Goal: Task Accomplishment & Management: Complete application form

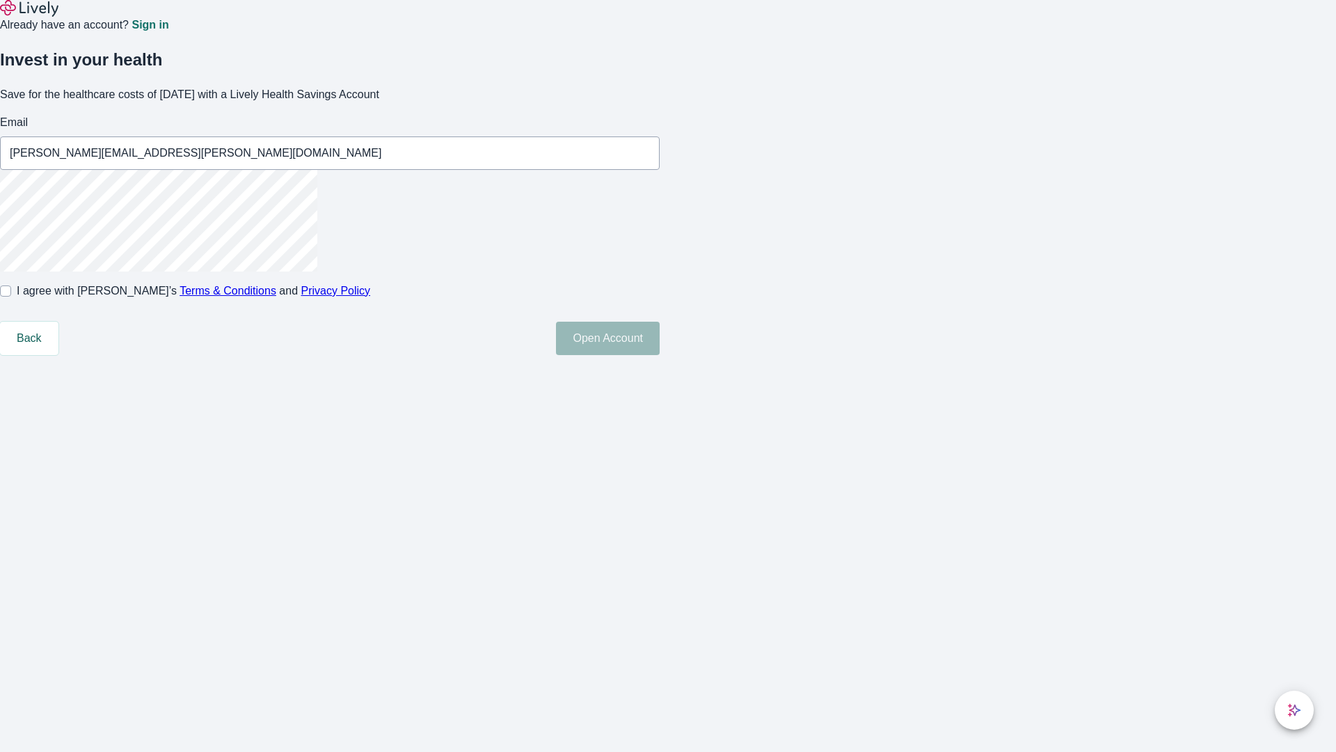
click at [11, 296] on input "I agree with Lively’s Terms & Conditions and Privacy Policy" at bounding box center [5, 290] width 11 height 11
checkbox input "true"
click at [660, 355] on button "Open Account" at bounding box center [608, 338] width 104 height 33
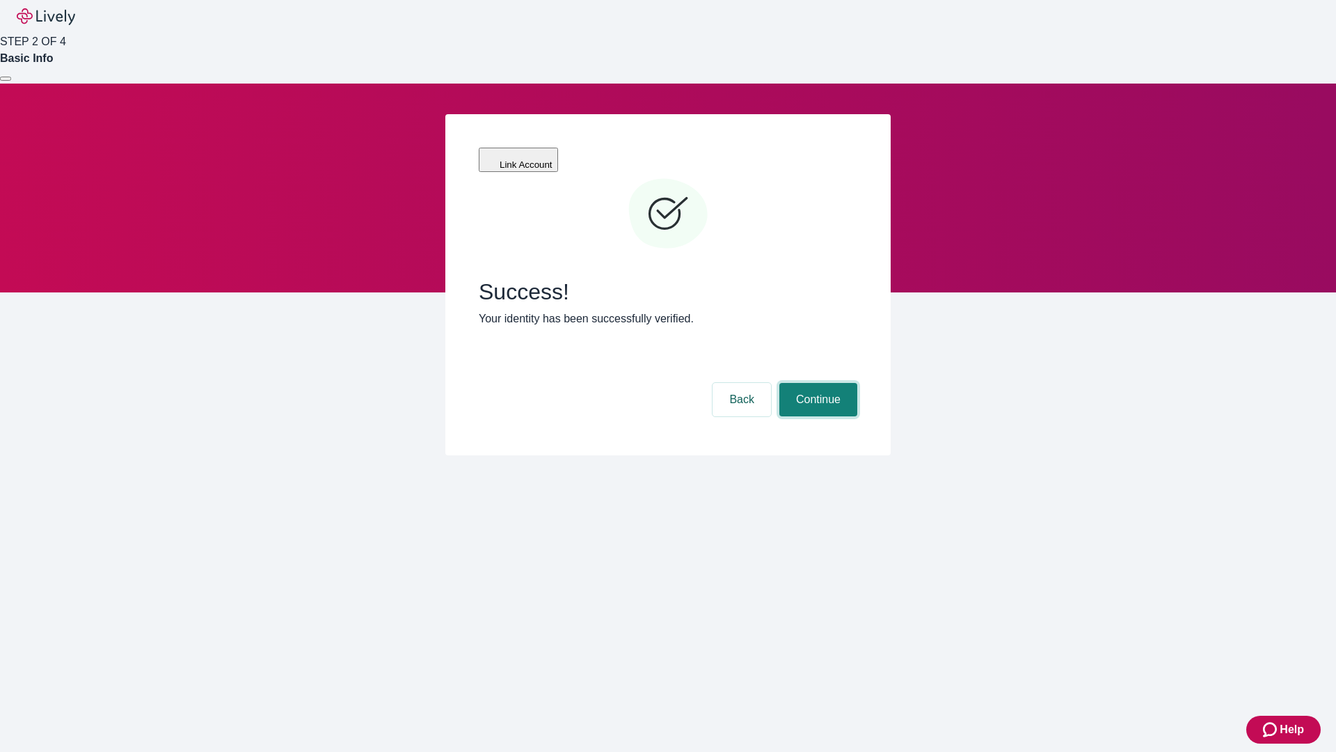
click at [816, 383] on button "Continue" at bounding box center [818, 399] width 78 height 33
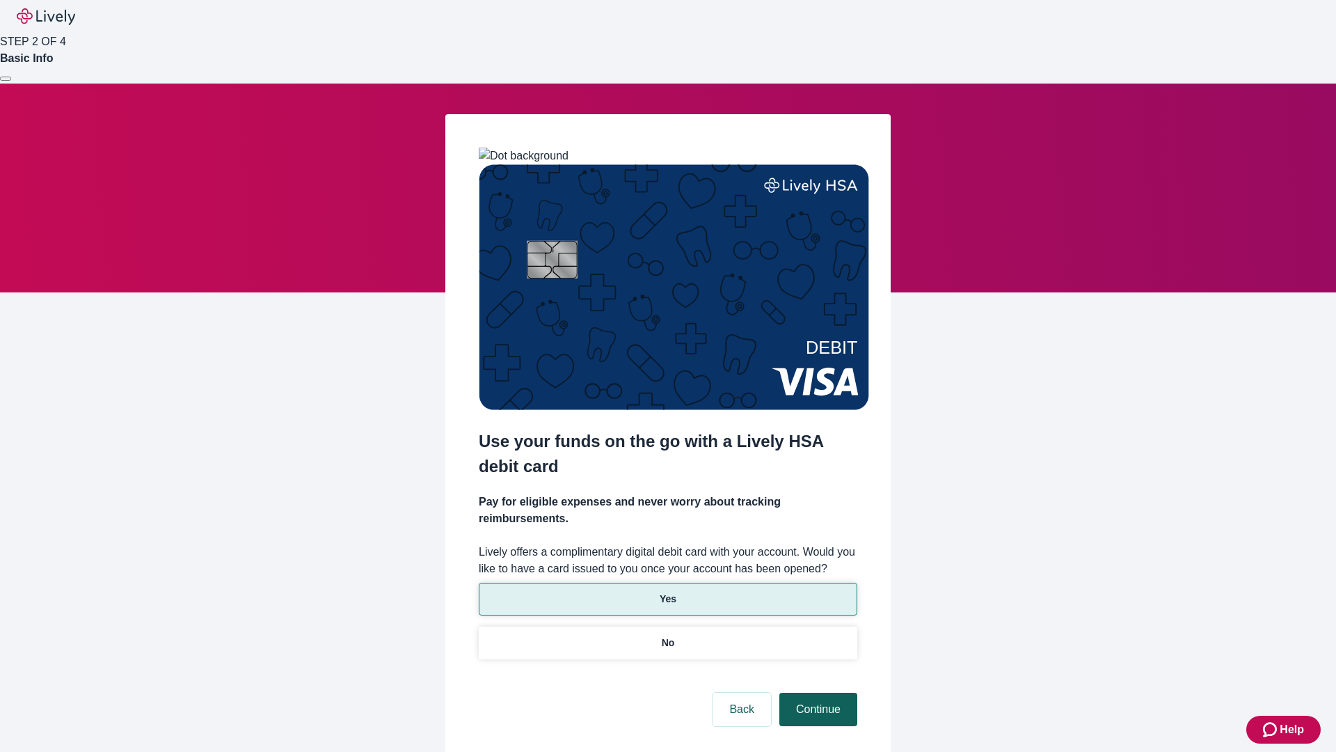
click at [667, 592] on p "Yes" at bounding box center [668, 599] width 17 height 15
click at [816, 692] on button "Continue" at bounding box center [818, 708] width 78 height 33
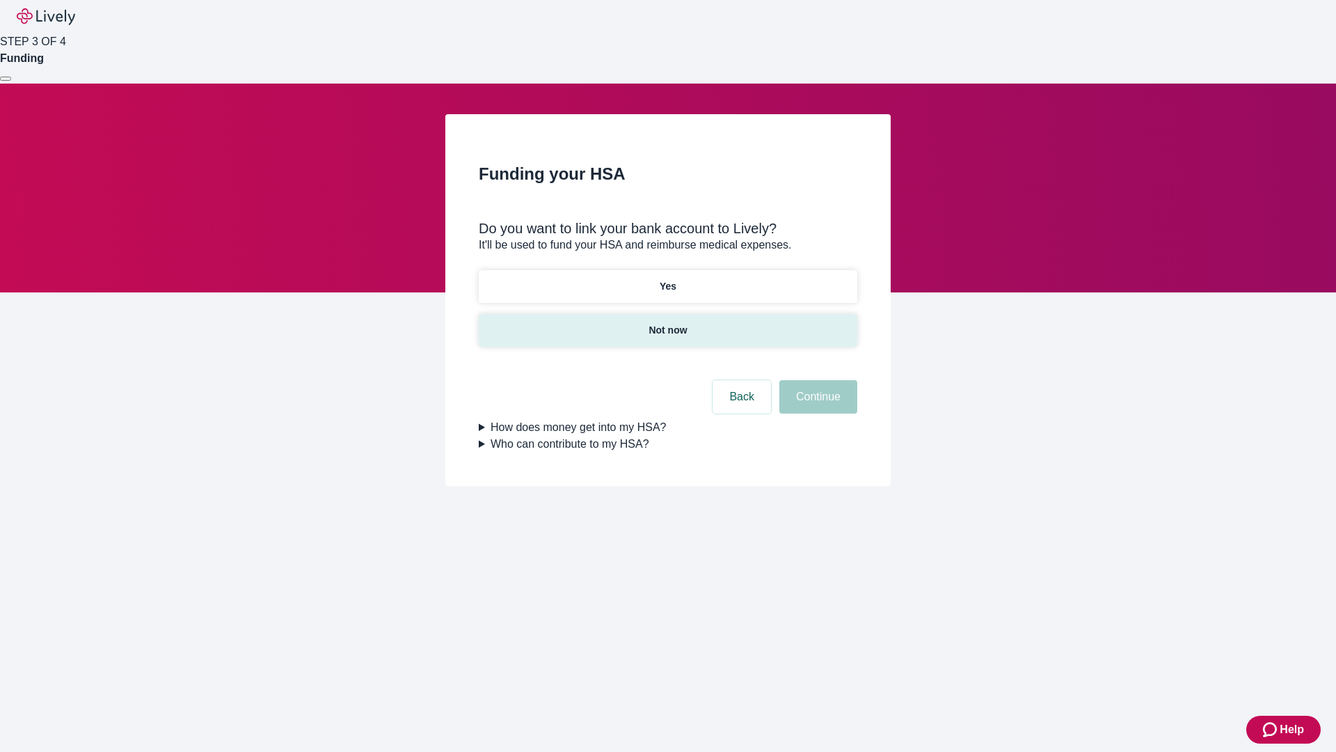
click at [667, 323] on p "Not now" at bounding box center [668, 330] width 38 height 15
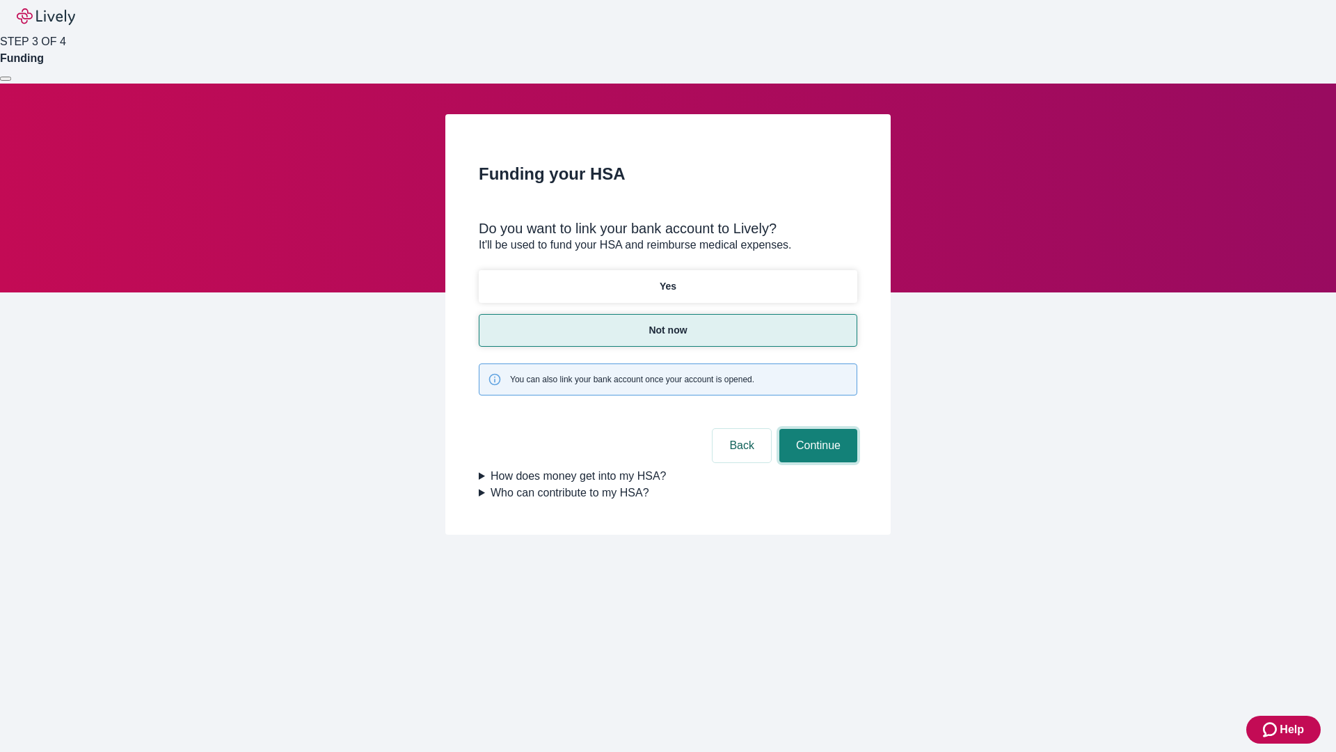
click at [816, 429] on button "Continue" at bounding box center [818, 445] width 78 height 33
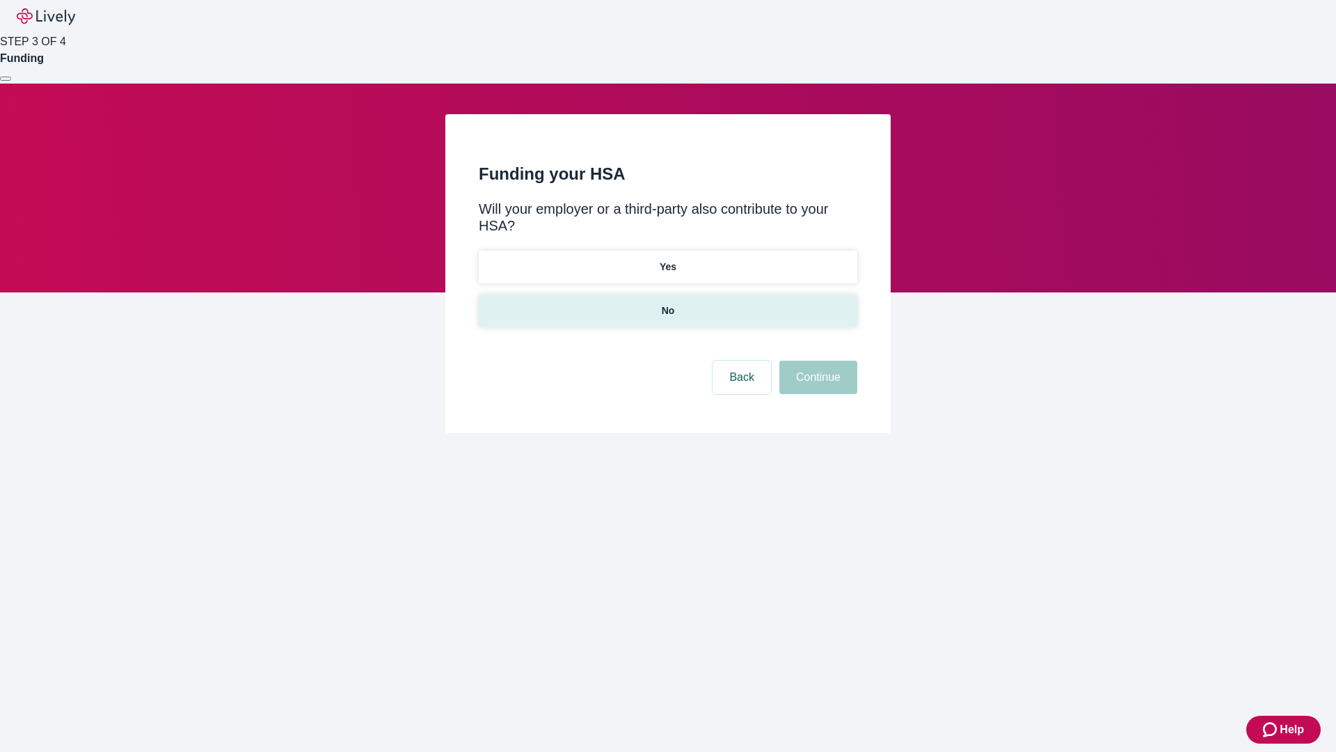
click at [667, 303] on p "No" at bounding box center [668, 310] width 13 height 15
click at [816, 360] on button "Continue" at bounding box center [818, 376] width 78 height 33
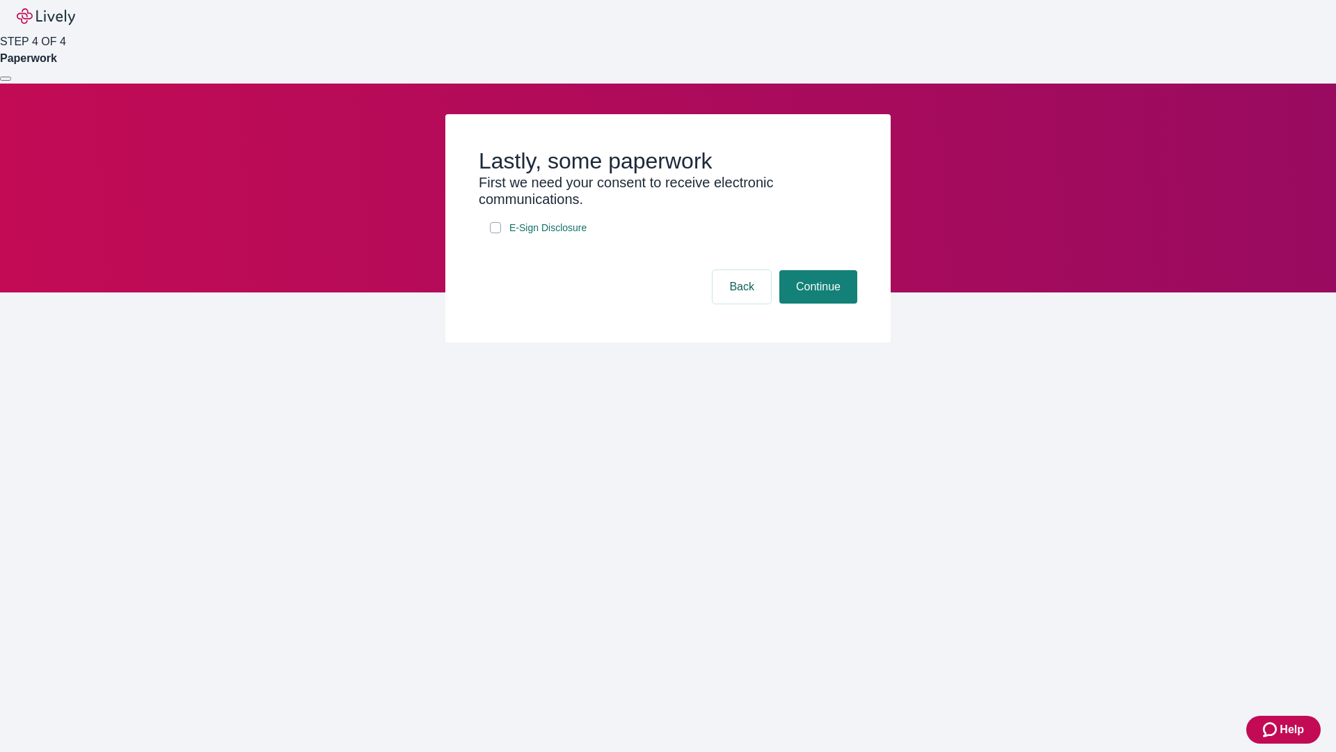
click at [495, 233] on input "E-Sign Disclosure" at bounding box center [495, 227] width 11 height 11
checkbox input "true"
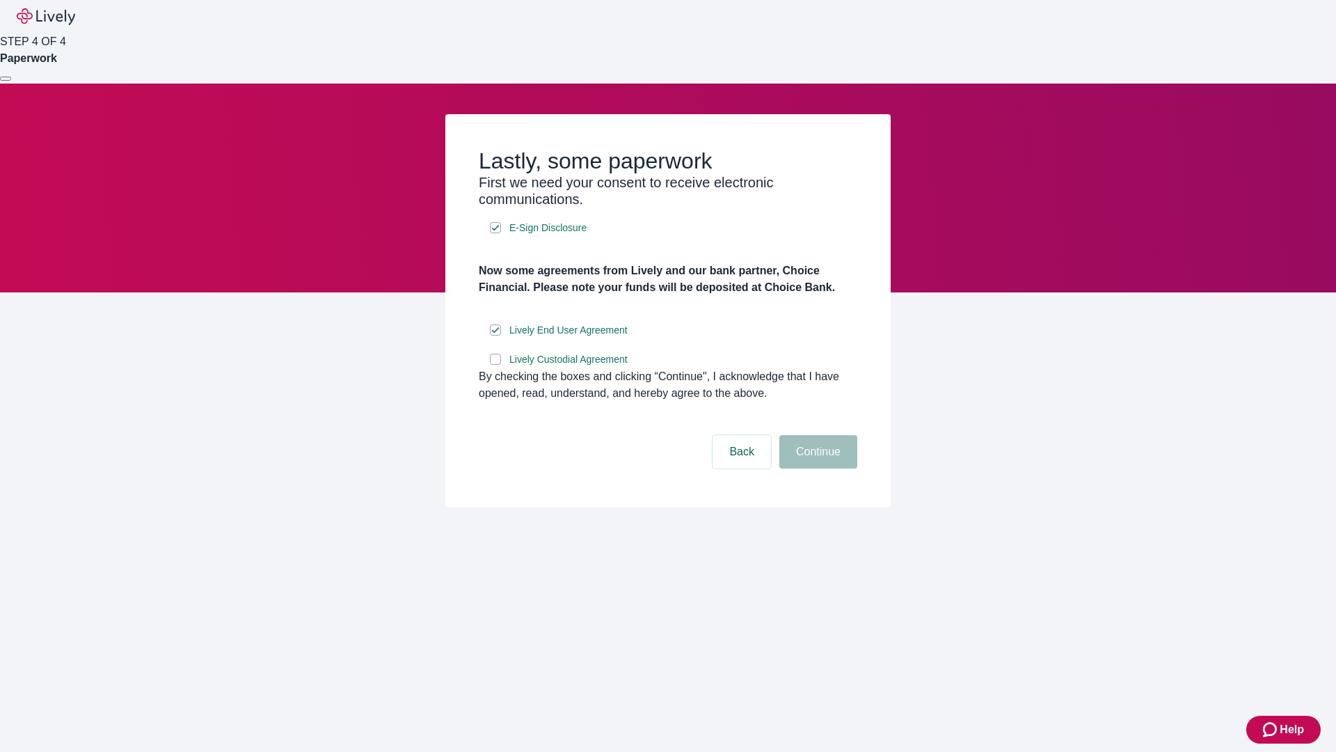
click at [495, 365] on input "Lively Custodial Agreement" at bounding box center [495, 359] width 11 height 11
checkbox input "true"
click at [816, 468] on button "Continue" at bounding box center [818, 451] width 78 height 33
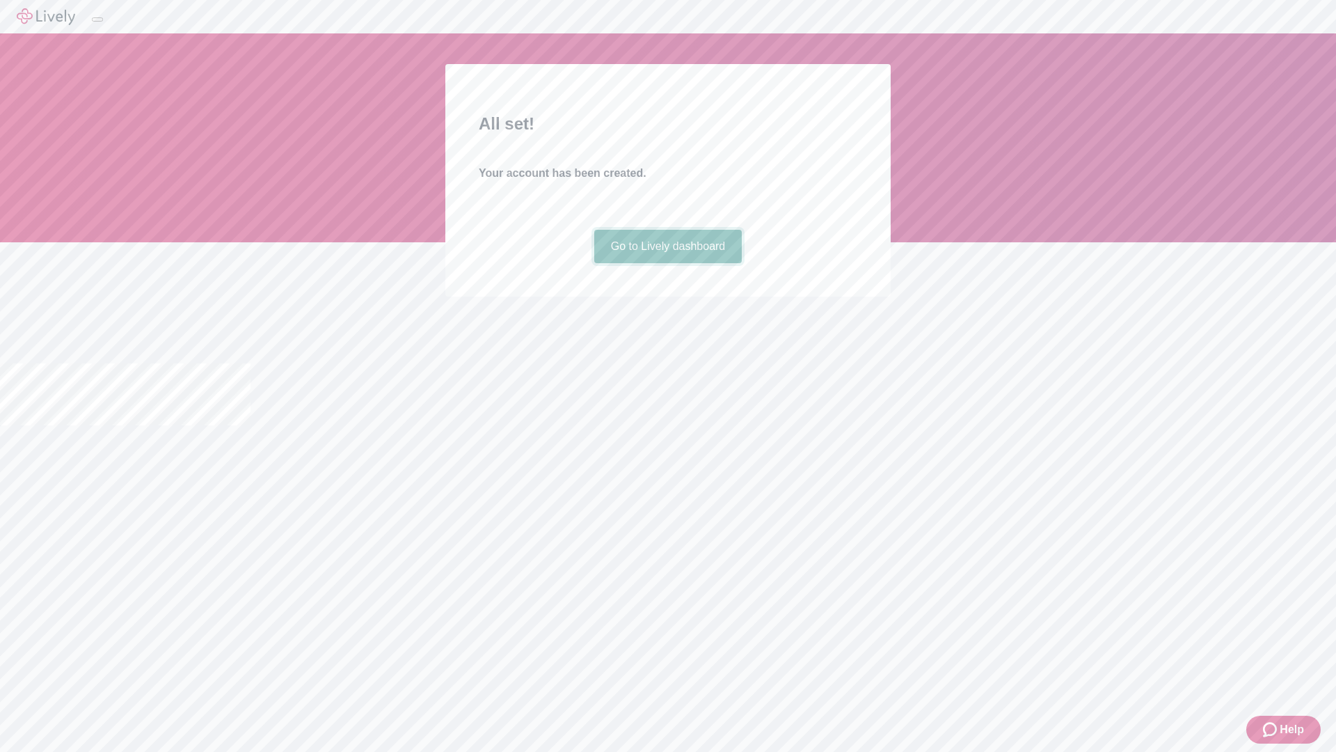
click at [667, 263] on link "Go to Lively dashboard" at bounding box center [668, 246] width 148 height 33
